Goal: Task Accomplishment & Management: Use online tool/utility

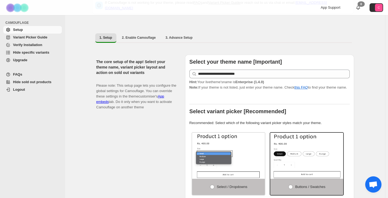
scroll to position [27, 0]
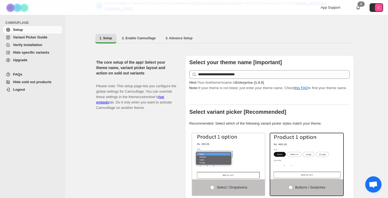
click at [42, 53] on span "Hide specific variants" at bounding box center [31, 52] width 36 height 4
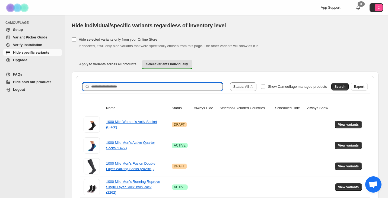
click at [126, 87] on input "Search product name" at bounding box center [156, 87] width 131 height 8
paste input "**********"
type input "**********"
click at [345, 86] on span "Search" at bounding box center [340, 87] width 11 height 4
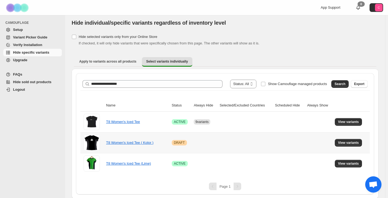
scroll to position [4, 0]
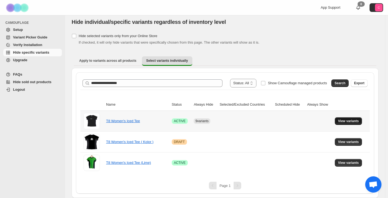
click at [344, 122] on span "View variants" at bounding box center [348, 121] width 21 height 4
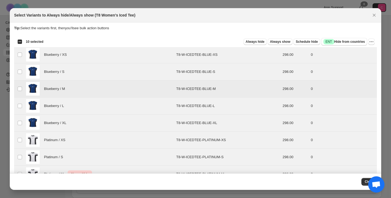
scroll to position [0, 0]
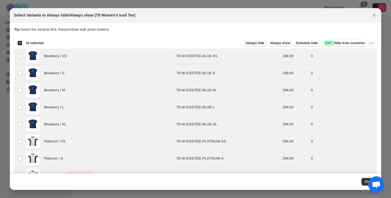
click at [260, 42] on span "Always hide" at bounding box center [255, 43] width 19 height 4
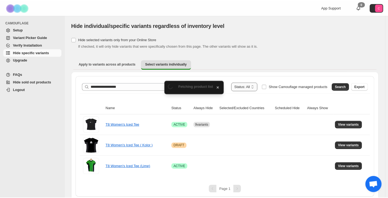
scroll to position [4, 0]
